Goal: Information Seeking & Learning: Check status

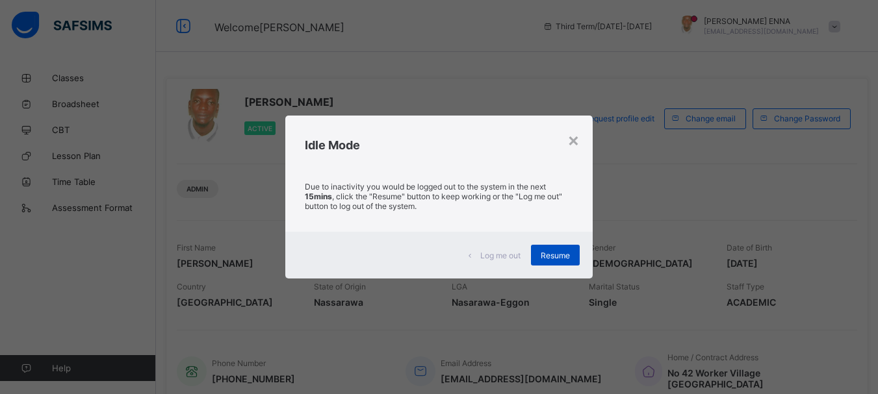
click at [544, 253] on span "Resume" at bounding box center [555, 256] width 29 height 10
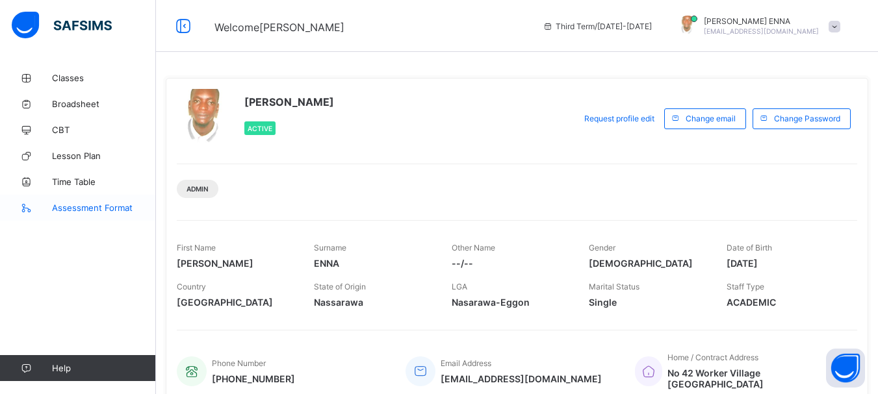
click at [79, 210] on span "Assessment Format" at bounding box center [104, 208] width 104 height 10
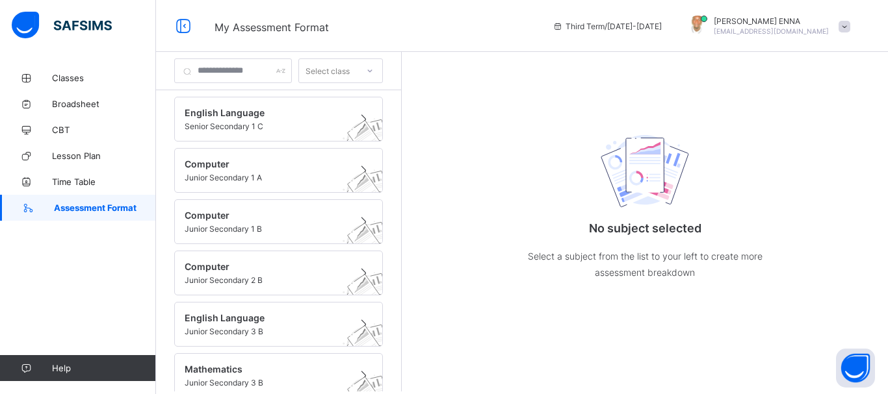
click at [841, 24] on span at bounding box center [844, 27] width 12 height 12
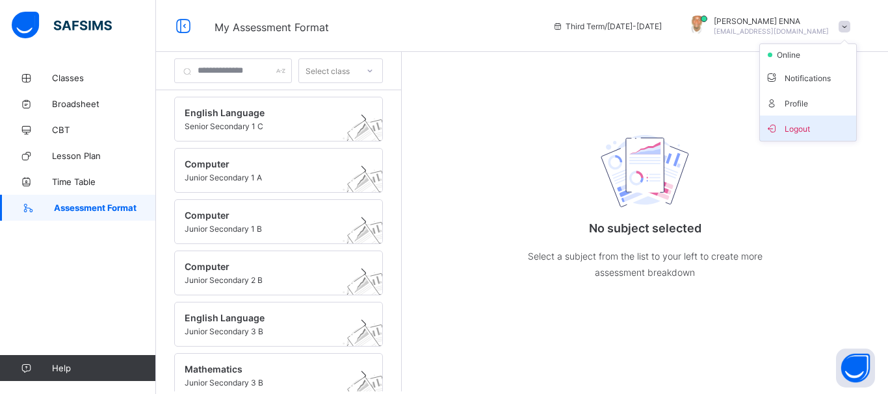
click at [795, 130] on span "Logout" at bounding box center [808, 128] width 86 height 15
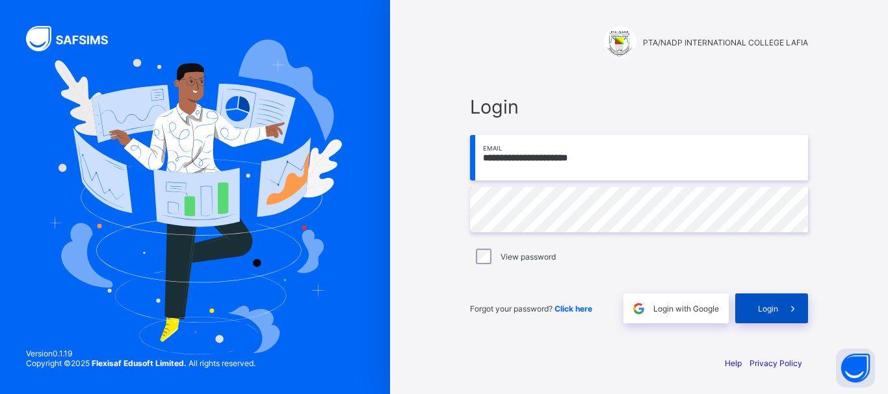
click at [779, 306] on span at bounding box center [793, 309] width 30 height 30
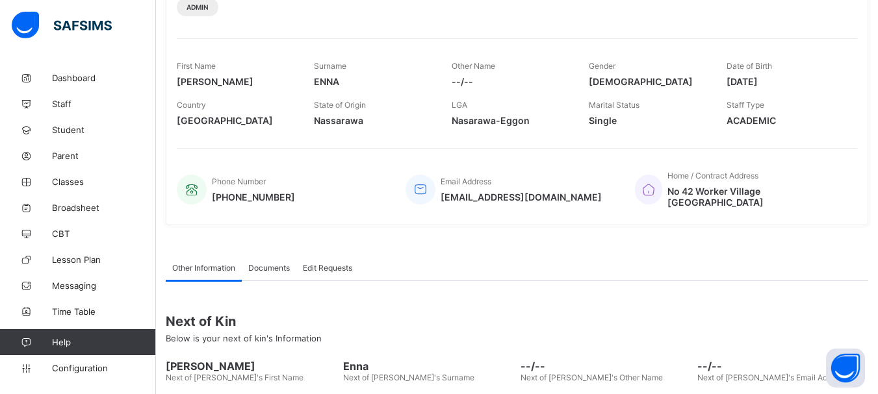
scroll to position [280, 0]
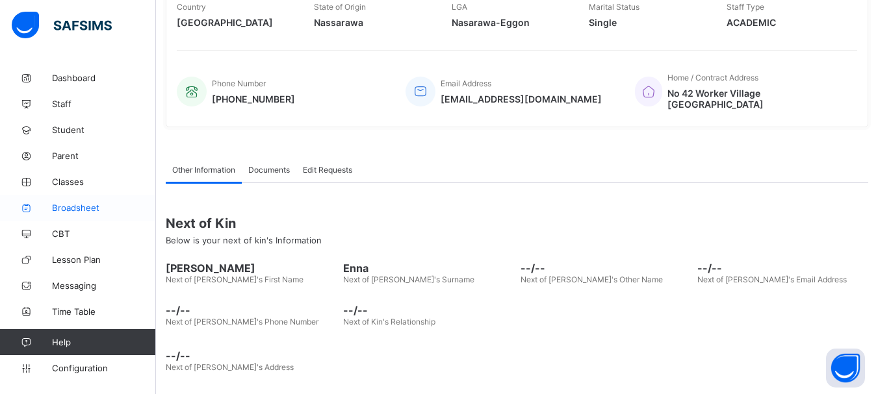
click at [87, 205] on span "Broadsheet" at bounding box center [104, 208] width 104 height 10
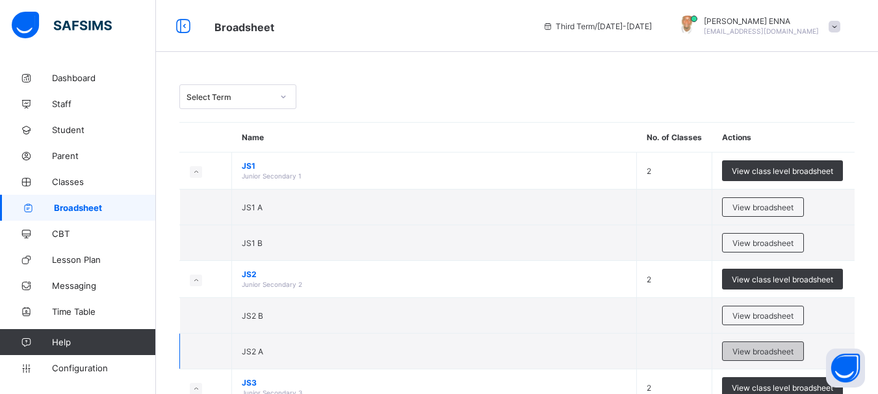
click at [762, 348] on span "View broadsheet" at bounding box center [762, 352] width 61 height 10
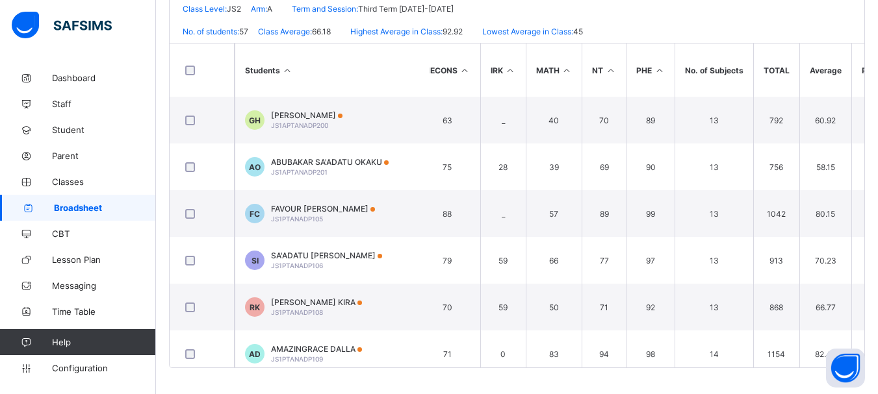
scroll to position [0, 567]
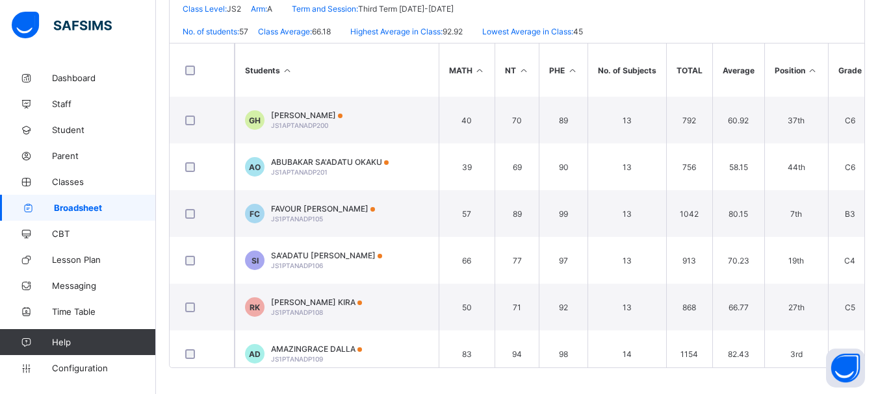
click at [808, 68] on icon at bounding box center [812, 71] width 11 height 10
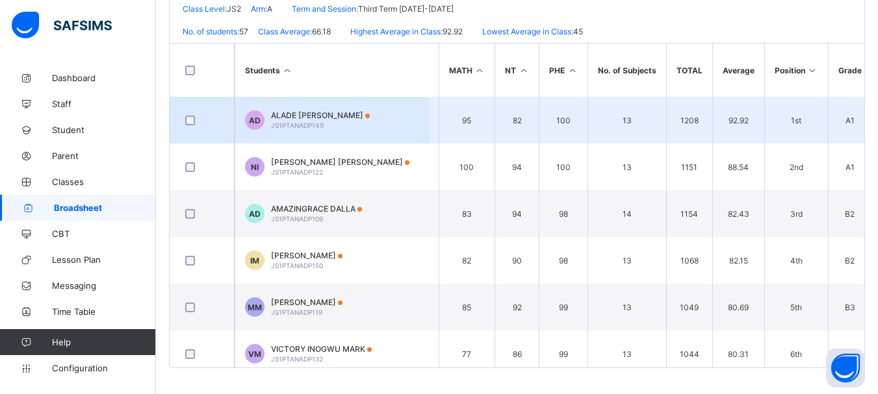
click at [325, 112] on span "ALADE ONUM DANIEL" at bounding box center [320, 115] width 99 height 10
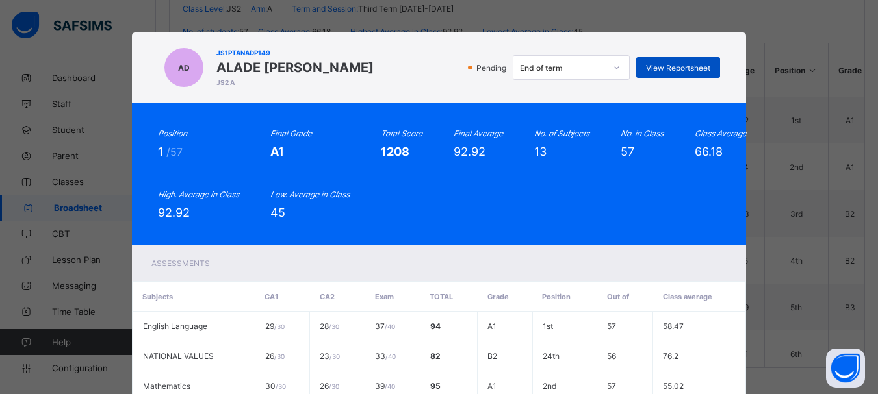
click at [705, 64] on span "View Reportsheet" at bounding box center [678, 68] width 64 height 10
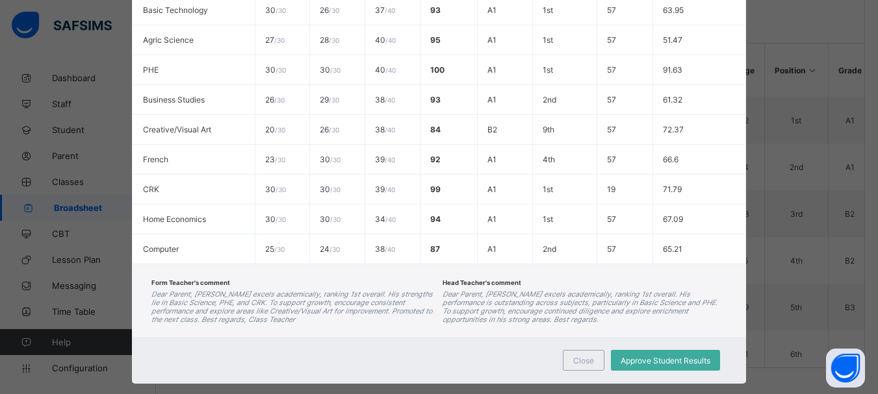
scroll to position [451, 0]
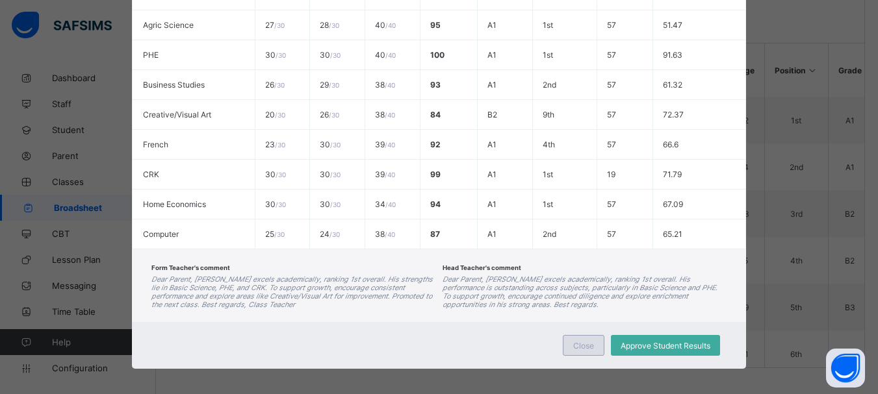
click at [584, 353] on div "Close" at bounding box center [584, 345] width 42 height 21
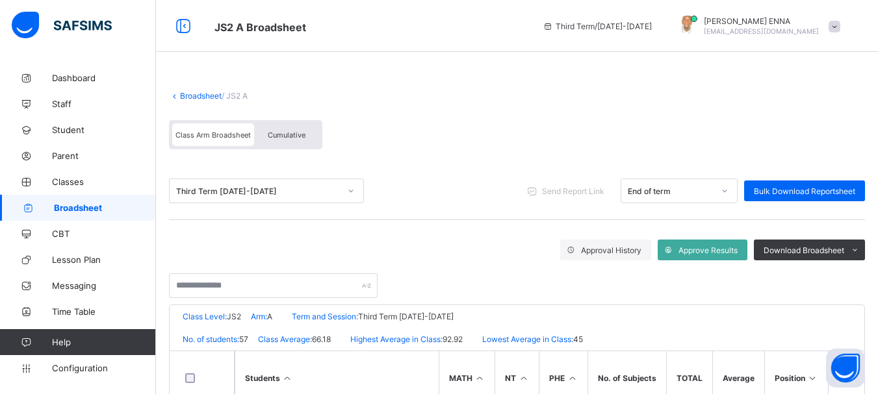
scroll to position [16, 0]
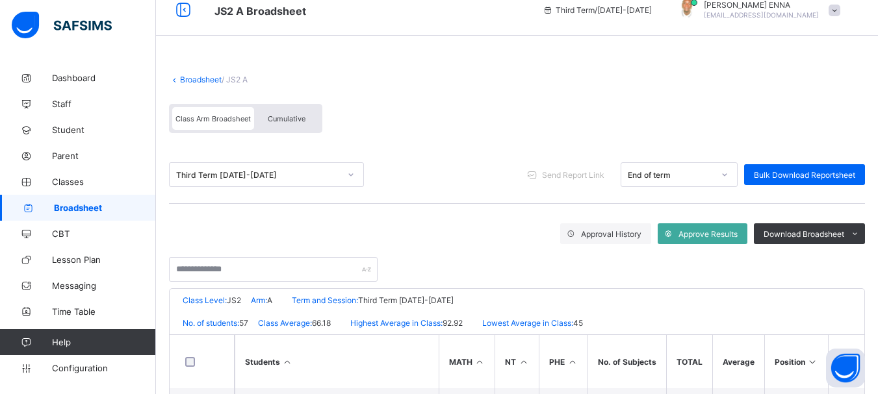
click at [276, 119] on span "Cumulative" at bounding box center [287, 118] width 38 height 9
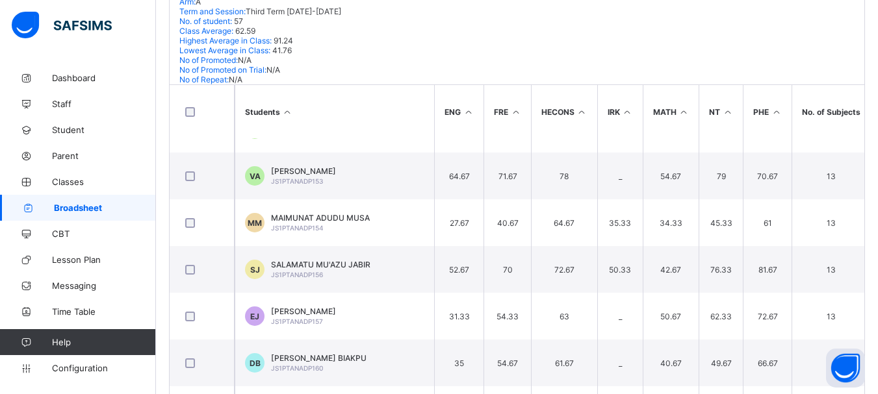
scroll to position [1857, 613]
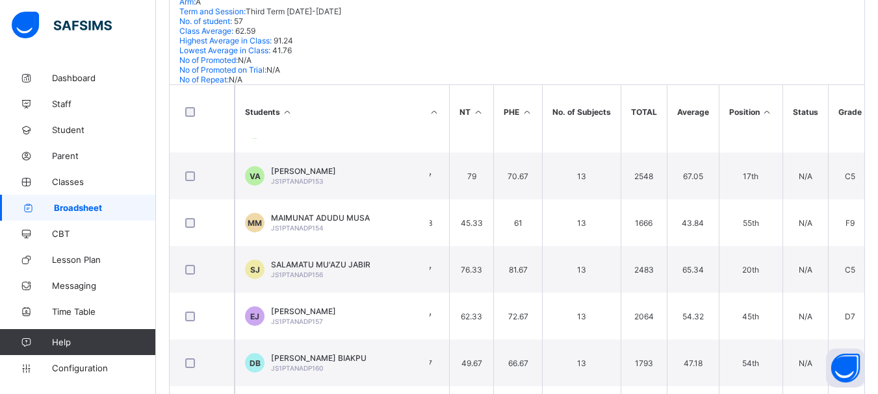
click at [765, 107] on icon at bounding box center [766, 112] width 11 height 10
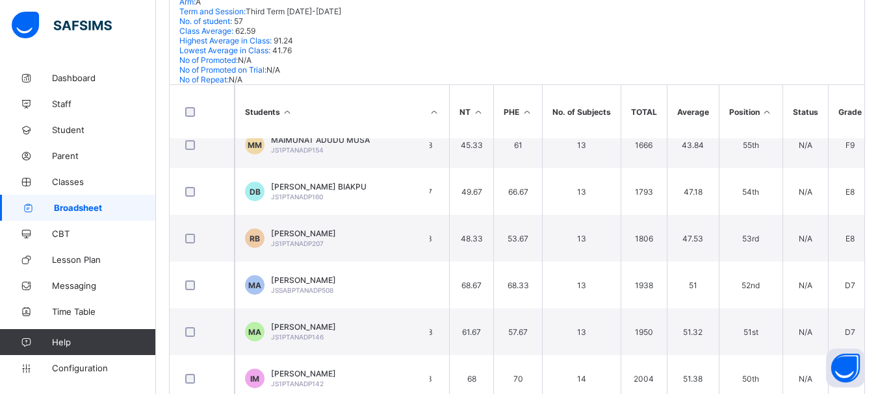
scroll to position [0, 613]
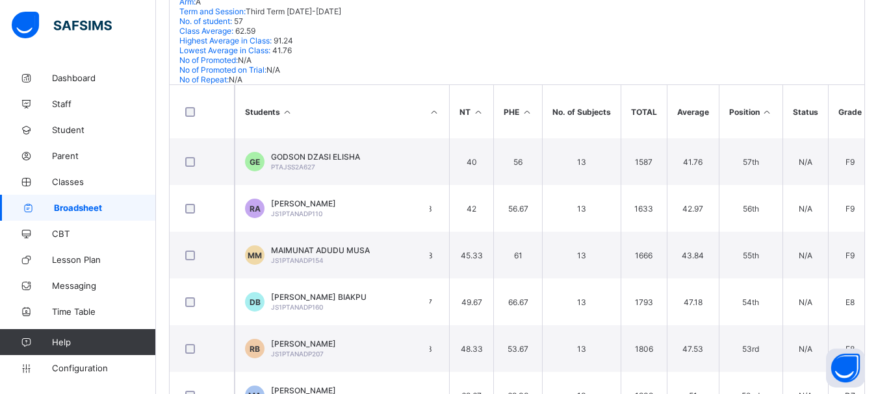
click at [765, 107] on icon at bounding box center [766, 112] width 11 height 10
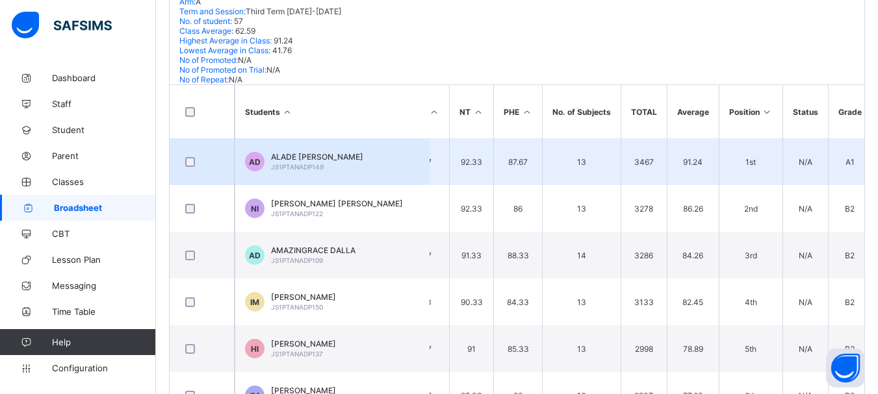
click at [312, 152] on span "ALADE ONUM DANIEL" at bounding box center [317, 157] width 92 height 10
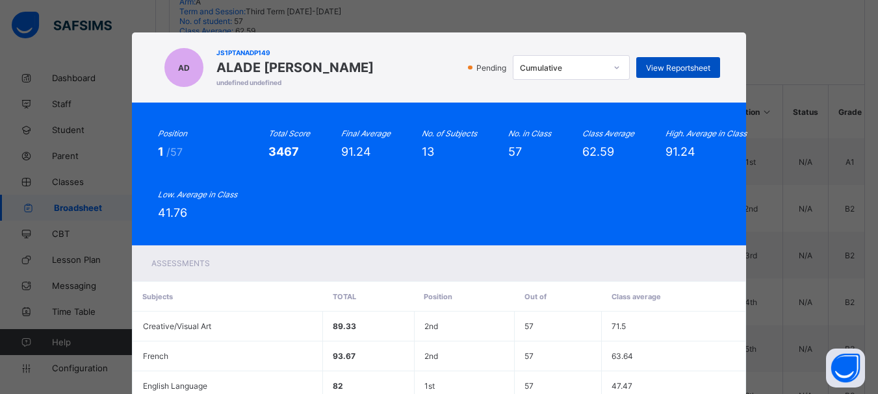
click at [684, 67] on span "View Reportsheet" at bounding box center [678, 68] width 64 height 10
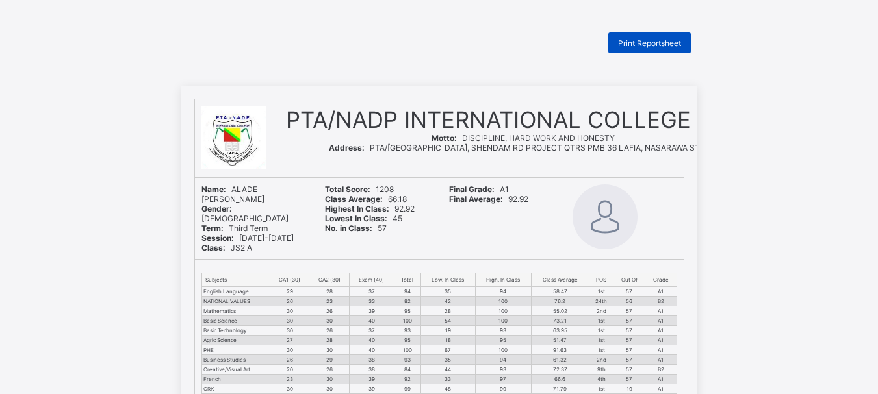
click at [652, 42] on span "Print Reportsheet" at bounding box center [649, 43] width 63 height 10
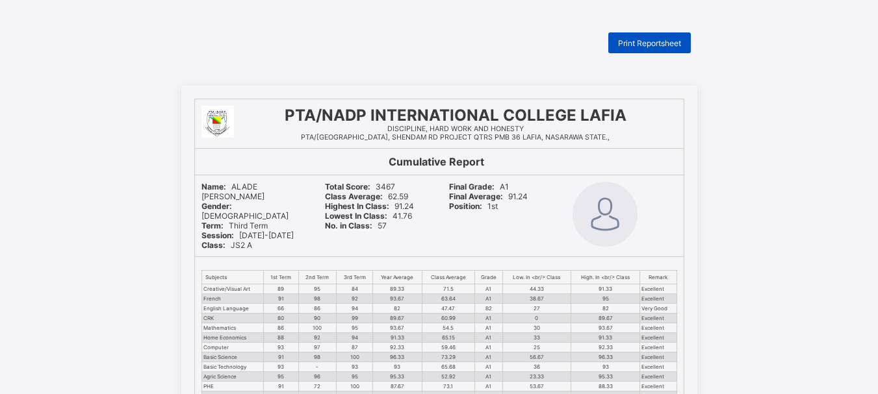
click at [654, 41] on span "Print Reportsheet" at bounding box center [649, 43] width 63 height 10
